Goal: Task Accomplishment & Management: Manage account settings

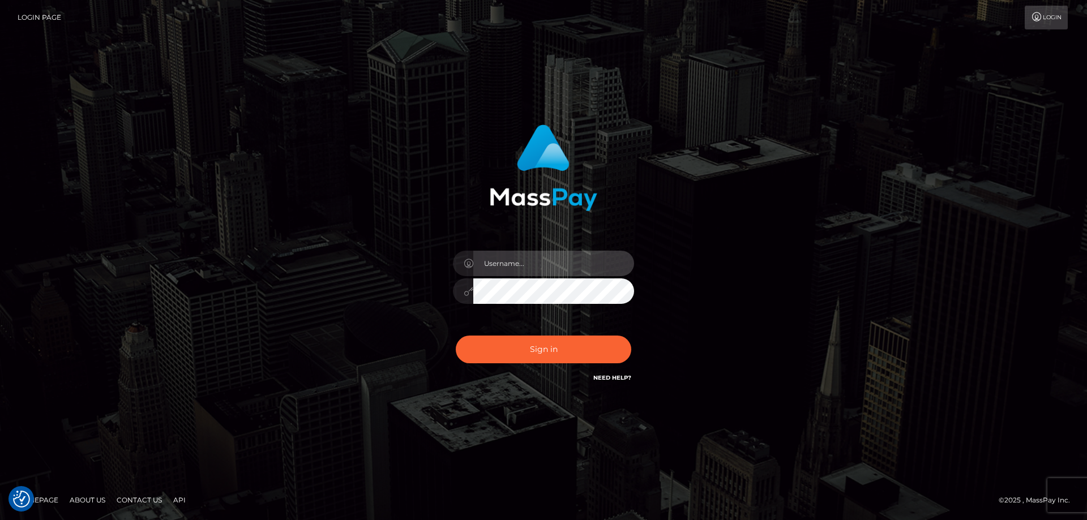
click at [504, 260] on input "text" at bounding box center [553, 263] width 161 height 25
type input "emi.throne"
click at [503, 269] on input "text" at bounding box center [553, 263] width 161 height 25
type input "emi.throne"
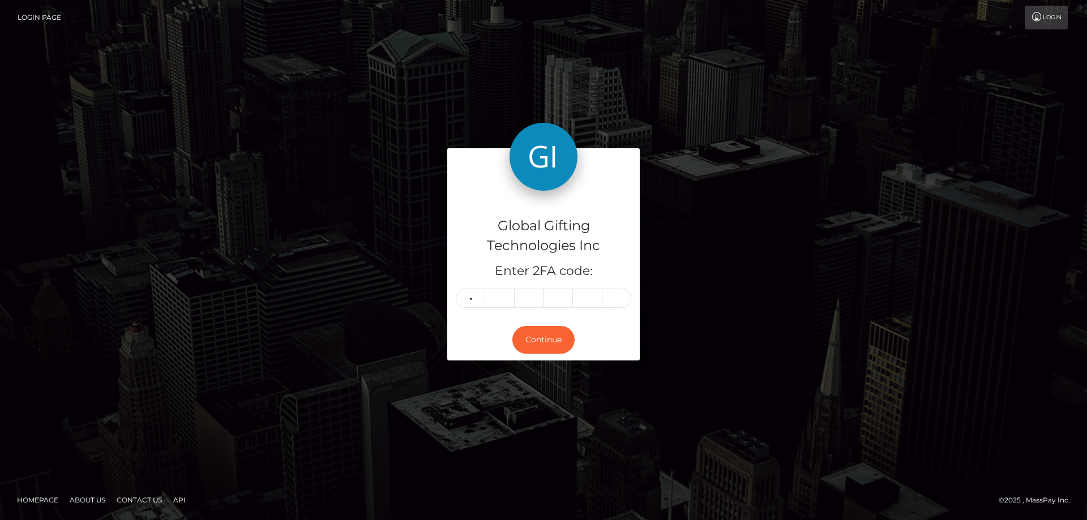
type input "5"
type input "8"
type input "6"
type input "3"
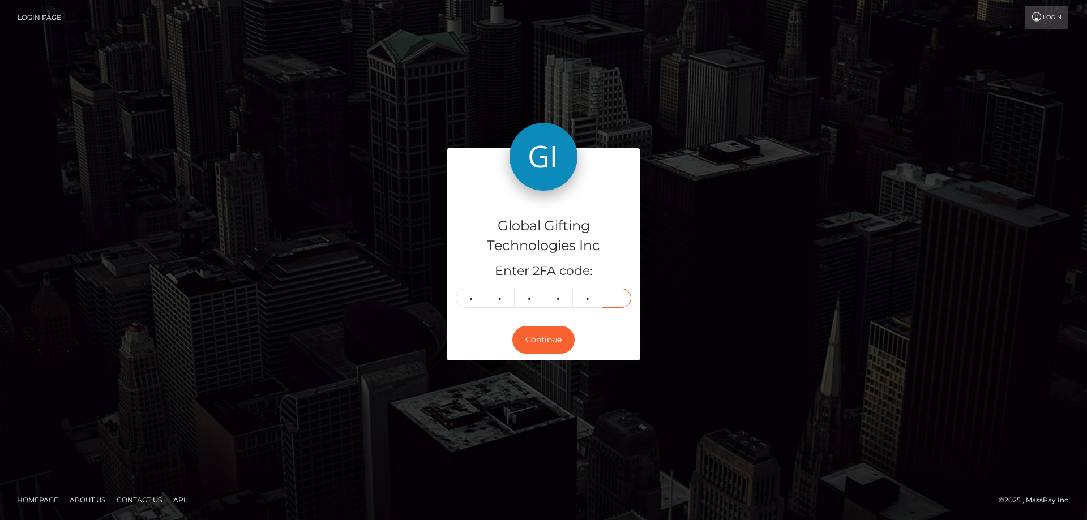
type input "1"
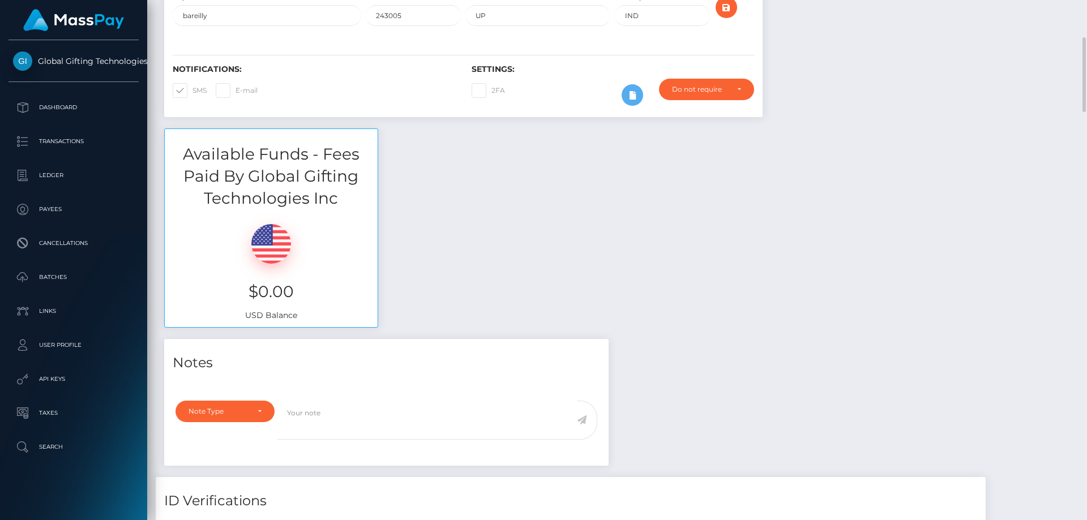
scroll to position [33, 0]
